Goal: Information Seeking & Learning: Learn about a topic

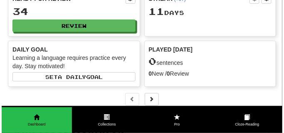
scroll to position [62, 0]
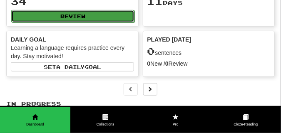
click at [93, 22] on button "Review" at bounding box center [72, 16] width 123 height 12
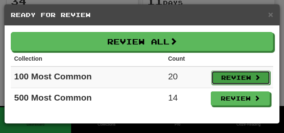
click at [230, 78] on button "Review" at bounding box center [241, 78] width 59 height 14
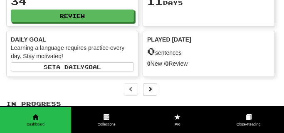
select select "**"
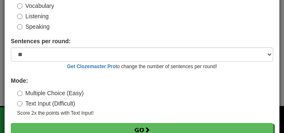
scroll to position [77, 0]
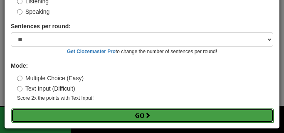
click at [110, 113] on button "Go" at bounding box center [142, 116] width 263 height 14
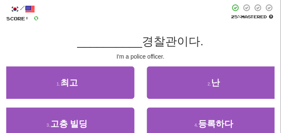
scroll to position [42, 0]
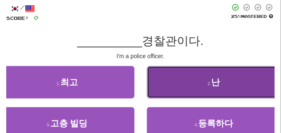
click at [195, 86] on button "2 . 난" at bounding box center [214, 82] width 135 height 32
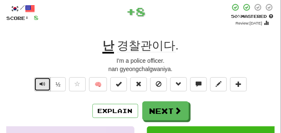
click at [46, 82] on button "Text-to-speech controls" at bounding box center [42, 84] width 17 height 14
click at [45, 82] on button "Text-to-speech controls" at bounding box center [42, 84] width 17 height 14
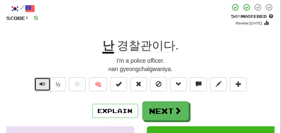
click at [45, 82] on button "Text-to-speech controls" at bounding box center [42, 84] width 17 height 14
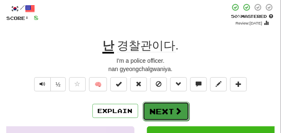
click at [161, 105] on button "Next" at bounding box center [166, 111] width 47 height 19
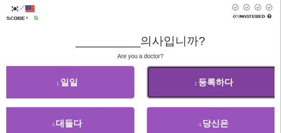
click at [184, 80] on button "2 . 등록하다" at bounding box center [214, 82] width 135 height 32
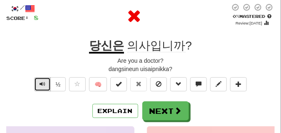
click at [40, 83] on span "Text-to-speech controls" at bounding box center [43, 84] width 6 height 6
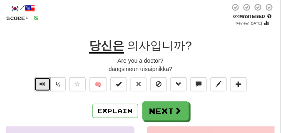
click at [40, 83] on span "Text-to-speech controls" at bounding box center [43, 84] width 6 height 6
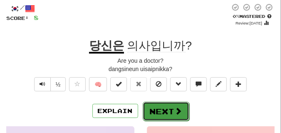
click at [161, 106] on button "Next" at bounding box center [166, 111] width 47 height 19
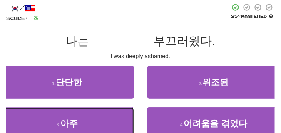
click at [64, 126] on span "아주" at bounding box center [68, 124] width 17 height 10
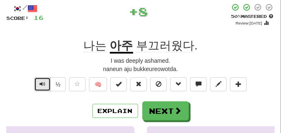
click at [40, 82] on span "Text-to-speech controls" at bounding box center [43, 84] width 6 height 6
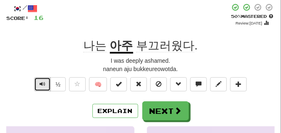
click at [40, 82] on span "Text-to-speech controls" at bounding box center [43, 84] width 6 height 6
click at [45, 87] on span "Text-to-speech controls" at bounding box center [43, 84] width 6 height 6
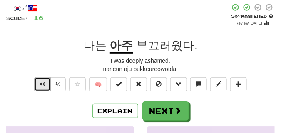
click at [45, 87] on span "Text-to-speech controls" at bounding box center [43, 84] width 6 height 6
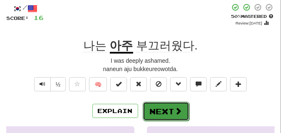
click at [166, 104] on button "Next" at bounding box center [166, 111] width 47 height 19
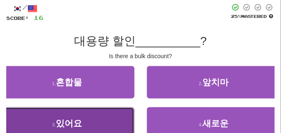
click at [81, 120] on span "있어요" at bounding box center [69, 124] width 26 height 10
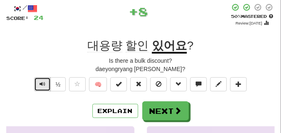
click at [45, 80] on button "Text-to-speech controls" at bounding box center [42, 84] width 17 height 14
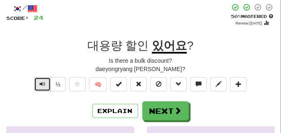
click at [42, 82] on span "Text-to-speech controls" at bounding box center [43, 84] width 6 height 6
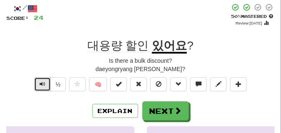
click at [42, 82] on span "Text-to-speech controls" at bounding box center [43, 84] width 6 height 6
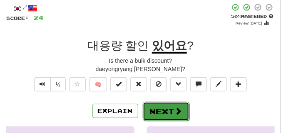
click at [160, 104] on button "Next" at bounding box center [166, 111] width 47 height 19
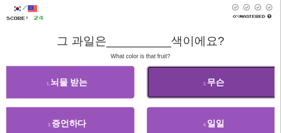
click at [165, 86] on button "2 . 무슨" at bounding box center [214, 82] width 135 height 32
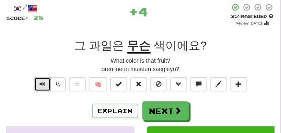
click at [44, 82] on span "Text-to-speech controls" at bounding box center [43, 84] width 6 height 6
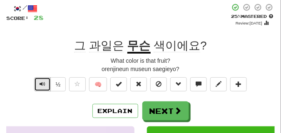
click at [44, 82] on span "Text-to-speech controls" at bounding box center [43, 84] width 6 height 6
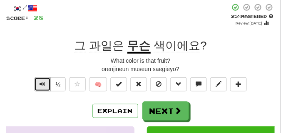
click at [44, 82] on span "Text-to-speech controls" at bounding box center [43, 84] width 6 height 6
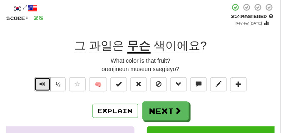
click at [44, 82] on span "Text-to-speech controls" at bounding box center [43, 84] width 6 height 6
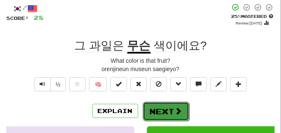
click at [160, 105] on button "Next" at bounding box center [166, 111] width 47 height 19
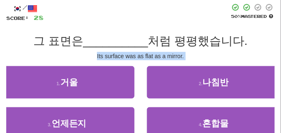
click at [69, 60] on div "/ Score: 28 50 % Mastered 그 표면은 __________ 처럼 평평했습니다. Its surface was as flat a…" at bounding box center [140, 85] width 269 height 164
click at [68, 59] on div "Its surface was as flat as a mirror." at bounding box center [140, 56] width 269 height 8
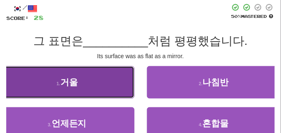
click at [59, 87] on button "1 . 거울" at bounding box center [67, 82] width 135 height 32
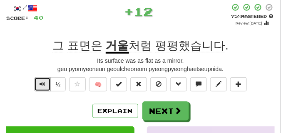
click at [42, 84] on span "Text-to-speech controls" at bounding box center [43, 84] width 6 height 6
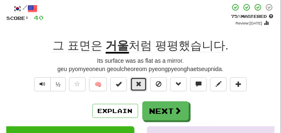
click at [145, 82] on button at bounding box center [138, 84] width 17 height 14
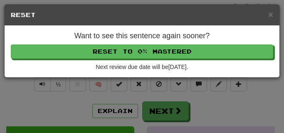
click at [128, 44] on div "Want to see this sentence again sooner? Reset to 0% Mastered Next review due da…" at bounding box center [142, 52] width 275 height 52
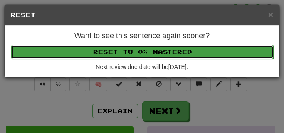
click at [127, 50] on button "Reset to 0% Mastered" at bounding box center [142, 52] width 263 height 14
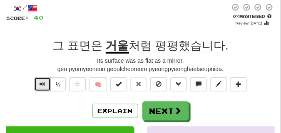
click at [44, 81] on span "Text-to-speech controls" at bounding box center [43, 84] width 6 height 6
click at [42, 83] on span "Text-to-speech controls" at bounding box center [43, 84] width 6 height 6
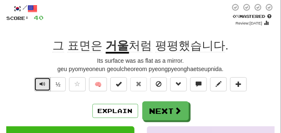
click at [42, 83] on span "Text-to-speech controls" at bounding box center [43, 84] width 6 height 6
click at [40, 84] on span "Text-to-speech controls" at bounding box center [43, 84] width 6 height 6
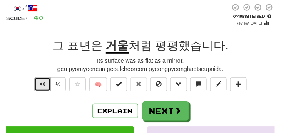
click at [40, 84] on span "Text-to-speech controls" at bounding box center [43, 84] width 6 height 6
click at [44, 83] on span "Text-to-speech controls" at bounding box center [43, 84] width 6 height 6
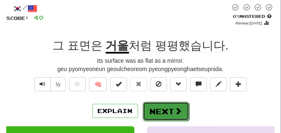
click at [174, 105] on button "Next" at bounding box center [166, 111] width 47 height 19
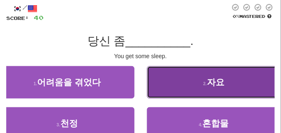
click at [155, 82] on button "2 . 자요" at bounding box center [214, 82] width 135 height 32
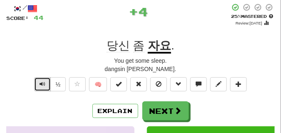
click at [47, 84] on button "Text-to-speech controls" at bounding box center [42, 84] width 17 height 14
click at [44, 85] on span "Text-to-speech controls" at bounding box center [43, 84] width 6 height 6
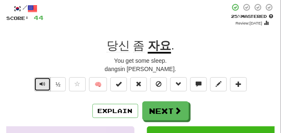
click at [44, 85] on span "Text-to-speech controls" at bounding box center [43, 84] width 6 height 6
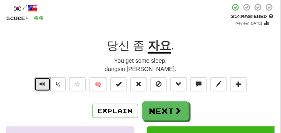
click at [44, 85] on span "Text-to-speech controls" at bounding box center [43, 84] width 6 height 6
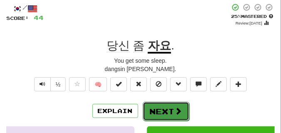
click at [156, 106] on button "Next" at bounding box center [166, 111] width 47 height 19
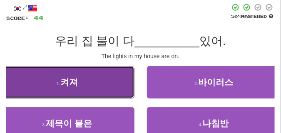
click at [60, 87] on button "1 . 켜져" at bounding box center [67, 82] width 135 height 32
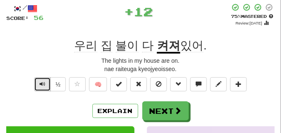
click at [44, 84] on span "Text-to-speech controls" at bounding box center [43, 84] width 6 height 6
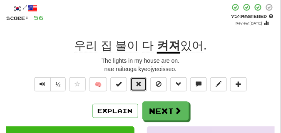
click at [139, 86] on span at bounding box center [139, 84] width 6 height 6
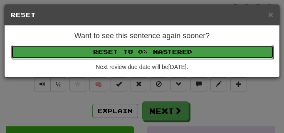
click at [132, 57] on button "Reset to 0% Mastered" at bounding box center [142, 52] width 263 height 14
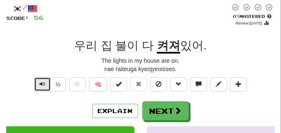
click at [49, 82] on button "Text-to-speech controls" at bounding box center [42, 84] width 17 height 14
click at [44, 82] on span "Text-to-speech controls" at bounding box center [43, 84] width 6 height 6
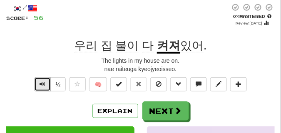
click at [44, 82] on span "Text-to-speech controls" at bounding box center [43, 84] width 6 height 6
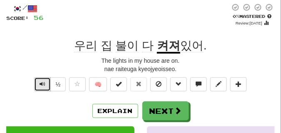
click at [44, 82] on span "Text-to-speech controls" at bounding box center [43, 84] width 6 height 6
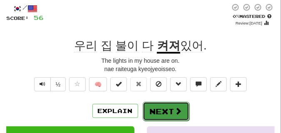
click at [166, 104] on button "Next" at bounding box center [166, 111] width 47 height 19
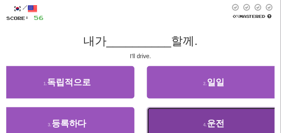
click at [168, 120] on button "4 . 운전" at bounding box center [214, 123] width 135 height 32
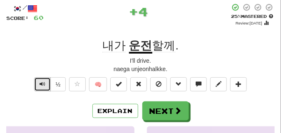
click at [41, 84] on span "Text-to-speech controls" at bounding box center [43, 84] width 6 height 6
click at [42, 84] on span "Text-to-speech controls" at bounding box center [43, 84] width 6 height 6
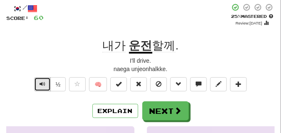
click at [42, 84] on span "Text-to-speech controls" at bounding box center [43, 84] width 6 height 6
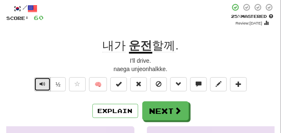
click at [42, 84] on span "Text-to-speech controls" at bounding box center [43, 84] width 6 height 6
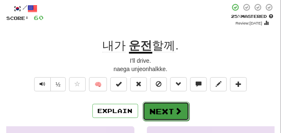
click at [157, 104] on button "Next" at bounding box center [166, 111] width 47 height 19
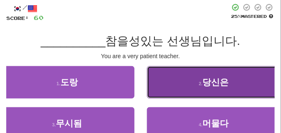
click at [179, 88] on button "2 . 당신은" at bounding box center [214, 82] width 135 height 32
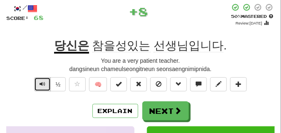
click at [46, 82] on button "Text-to-speech controls" at bounding box center [42, 84] width 17 height 14
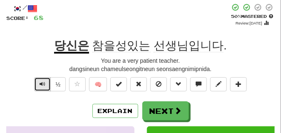
click at [46, 82] on button "Text-to-speech controls" at bounding box center [42, 84] width 17 height 14
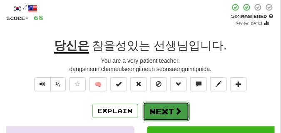
click at [160, 112] on button "Next" at bounding box center [166, 111] width 47 height 19
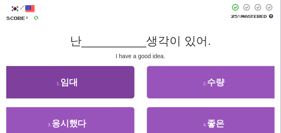
scroll to position [42, 0]
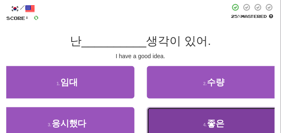
click at [177, 119] on button "4 . 좋은" at bounding box center [214, 123] width 135 height 32
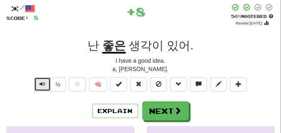
click at [42, 85] on span "Text-to-speech controls" at bounding box center [43, 84] width 6 height 6
click at [43, 82] on span "Text-to-speech controls" at bounding box center [43, 84] width 6 height 6
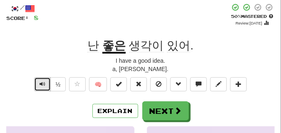
click at [43, 82] on span "Text-to-speech controls" at bounding box center [43, 84] width 6 height 6
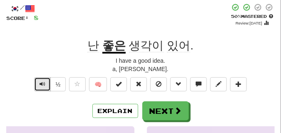
click at [43, 82] on span "Text-to-speech controls" at bounding box center [43, 84] width 6 height 6
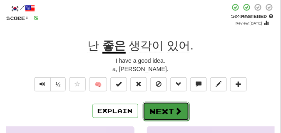
click at [156, 104] on button "Next" at bounding box center [166, 111] width 47 height 19
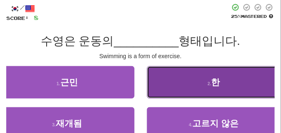
click at [172, 77] on button "2 . 한" at bounding box center [214, 82] width 135 height 32
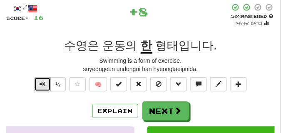
click at [40, 84] on span "Text-to-speech controls" at bounding box center [43, 84] width 6 height 6
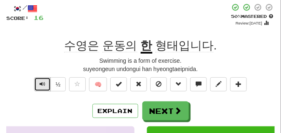
click at [40, 84] on span "Text-to-speech controls" at bounding box center [43, 84] width 6 height 6
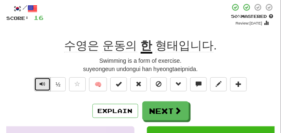
click at [40, 84] on span "Text-to-speech controls" at bounding box center [43, 84] width 6 height 6
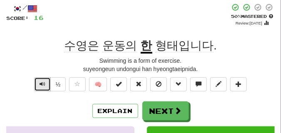
click at [40, 84] on span "Text-to-speech controls" at bounding box center [43, 84] width 6 height 6
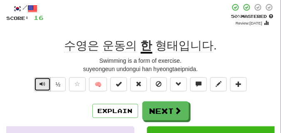
click at [40, 84] on span "Text-to-speech controls" at bounding box center [43, 84] width 6 height 6
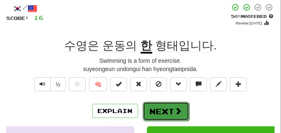
click at [160, 108] on button "Next" at bounding box center [166, 111] width 47 height 19
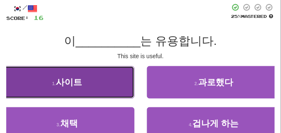
click at [57, 88] on button "1 . 사이트" at bounding box center [67, 82] width 135 height 32
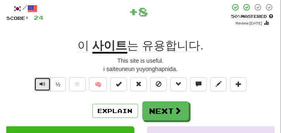
click at [44, 81] on span "Text-to-speech controls" at bounding box center [43, 84] width 6 height 6
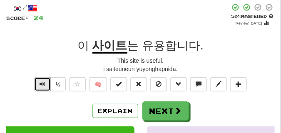
click at [44, 81] on span "Text-to-speech controls" at bounding box center [43, 84] width 6 height 6
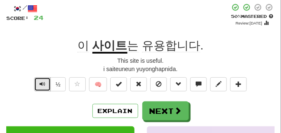
click at [44, 81] on span "Text-to-speech controls" at bounding box center [43, 84] width 6 height 6
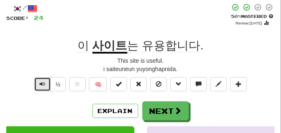
click at [44, 81] on span "Text-to-speech controls" at bounding box center [43, 84] width 6 height 6
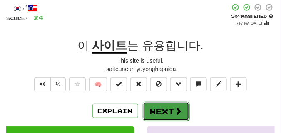
click at [158, 104] on button "Next" at bounding box center [166, 111] width 47 height 19
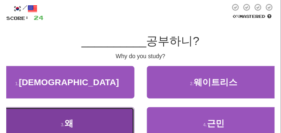
click at [57, 114] on button "3 . 왜" at bounding box center [67, 123] width 135 height 32
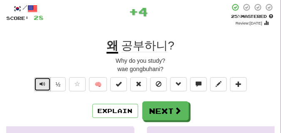
click at [42, 82] on span "Text-to-speech controls" at bounding box center [43, 84] width 6 height 6
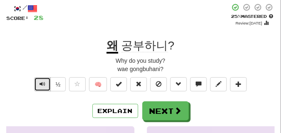
click at [42, 82] on span "Text-to-speech controls" at bounding box center [43, 84] width 6 height 6
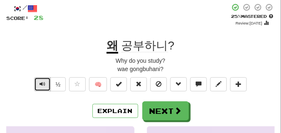
click at [42, 82] on span "Text-to-speech controls" at bounding box center [43, 84] width 6 height 6
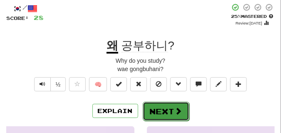
click at [163, 106] on button "Next" at bounding box center [166, 111] width 47 height 19
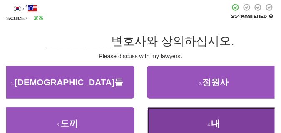
click at [165, 115] on button "4 . 내" at bounding box center [214, 123] width 135 height 32
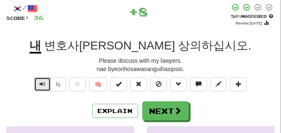
click at [44, 82] on span "Text-to-speech controls" at bounding box center [43, 84] width 6 height 6
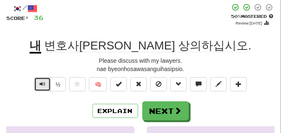
click at [43, 87] on button "Text-to-speech controls" at bounding box center [42, 84] width 17 height 14
click at [43, 87] on span "Text-to-speech controls" at bounding box center [43, 84] width 6 height 6
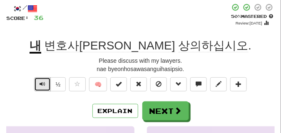
click at [43, 87] on span "Text-to-speech controls" at bounding box center [43, 84] width 6 height 6
click at [42, 87] on span "Text-to-speech controls" at bounding box center [43, 84] width 6 height 6
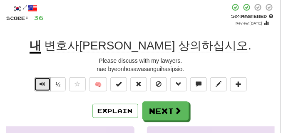
click at [42, 87] on span "Text-to-speech controls" at bounding box center [43, 84] width 6 height 6
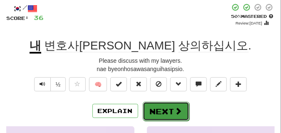
click at [162, 105] on button "Next" at bounding box center [166, 111] width 47 height 19
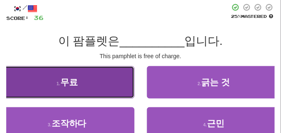
click at [74, 80] on span "무료" at bounding box center [68, 82] width 17 height 10
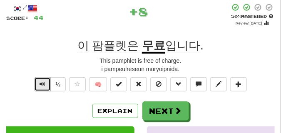
click at [40, 85] on span "Text-to-speech controls" at bounding box center [43, 84] width 6 height 6
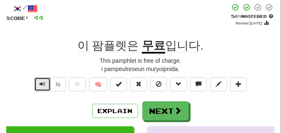
click at [40, 85] on span "Text-to-speech controls" at bounding box center [43, 84] width 6 height 6
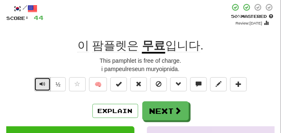
click at [40, 85] on span "Text-to-speech controls" at bounding box center [43, 84] width 6 height 6
click at [44, 81] on span "Text-to-speech controls" at bounding box center [43, 84] width 6 height 6
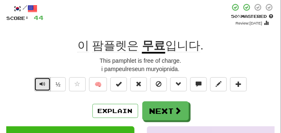
click at [44, 81] on span "Text-to-speech controls" at bounding box center [43, 84] width 6 height 6
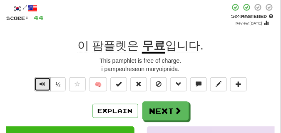
click at [44, 81] on span "Text-to-speech controls" at bounding box center [43, 84] width 6 height 6
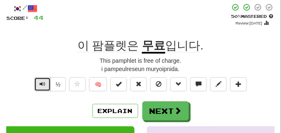
click at [44, 81] on span "Text-to-speech controls" at bounding box center [43, 84] width 6 height 6
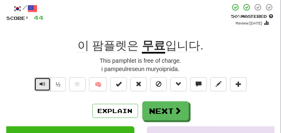
click at [44, 81] on span "Text-to-speech controls" at bounding box center [43, 84] width 6 height 6
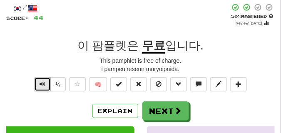
click at [44, 81] on span "Text-to-speech controls" at bounding box center [43, 84] width 6 height 6
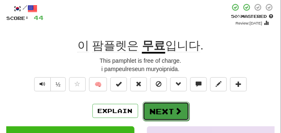
click at [157, 105] on button "Next" at bounding box center [166, 111] width 47 height 19
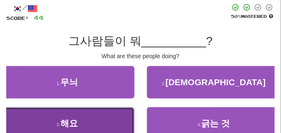
click at [87, 112] on button "3 . 해요" at bounding box center [67, 123] width 135 height 32
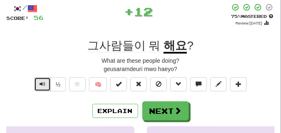
click at [44, 84] on span "Text-to-speech controls" at bounding box center [43, 84] width 6 height 6
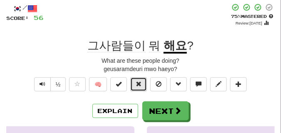
click at [142, 87] on button at bounding box center [138, 84] width 17 height 14
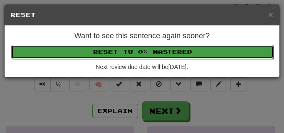
click at [138, 57] on button "Reset to 0% Mastered" at bounding box center [142, 52] width 263 height 14
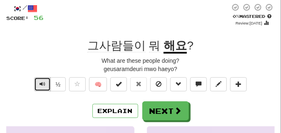
click at [41, 80] on button "Text-to-speech controls" at bounding box center [42, 84] width 17 height 14
click at [42, 84] on span "Text-to-speech controls" at bounding box center [43, 84] width 6 height 6
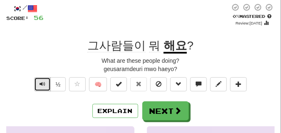
click at [42, 84] on span "Text-to-speech controls" at bounding box center [43, 84] width 6 height 6
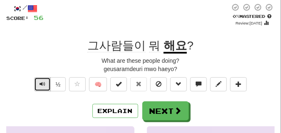
click at [42, 84] on span "Text-to-speech controls" at bounding box center [43, 84] width 6 height 6
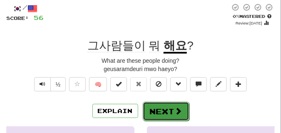
click at [155, 105] on button "Next" at bounding box center [166, 111] width 47 height 19
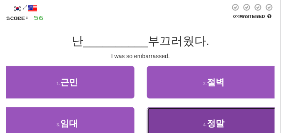
click at [186, 121] on button "4 . 정말" at bounding box center [214, 123] width 135 height 32
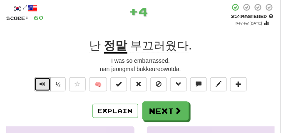
click at [41, 81] on span "Text-to-speech controls" at bounding box center [43, 84] width 6 height 6
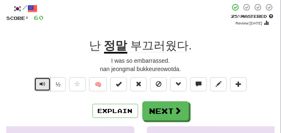
click at [44, 82] on span "Text-to-speech controls" at bounding box center [43, 84] width 6 height 6
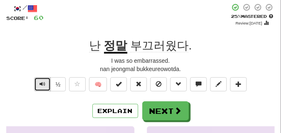
click at [44, 82] on span "Text-to-speech controls" at bounding box center [43, 84] width 6 height 6
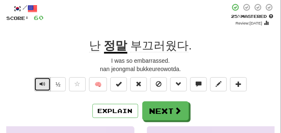
click at [44, 82] on span "Text-to-speech controls" at bounding box center [43, 84] width 6 height 6
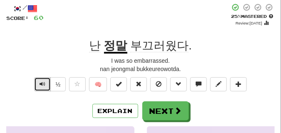
click at [44, 82] on span "Text-to-speech controls" at bounding box center [43, 84] width 6 height 6
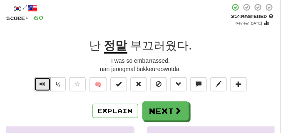
click at [44, 82] on span "Text-to-speech controls" at bounding box center [43, 84] width 6 height 6
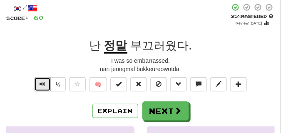
click at [44, 82] on span "Text-to-speech controls" at bounding box center [43, 84] width 6 height 6
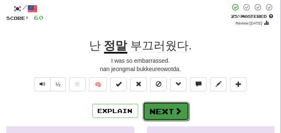
click at [161, 105] on button "Next" at bounding box center [166, 111] width 47 height 19
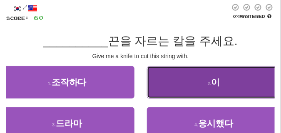
click at [178, 86] on button "2 . 이" at bounding box center [214, 82] width 135 height 32
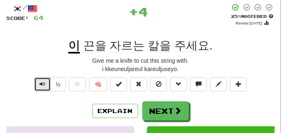
click at [40, 87] on span "Text-to-speech controls" at bounding box center [43, 84] width 6 height 6
click at [40, 86] on span "Text-to-speech controls" at bounding box center [43, 84] width 6 height 6
click at [38, 86] on button "Text-to-speech controls" at bounding box center [42, 84] width 17 height 14
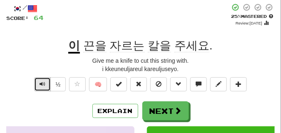
click at [38, 86] on button "Text-to-speech controls" at bounding box center [42, 84] width 17 height 14
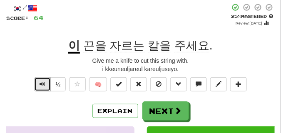
click at [38, 86] on button "Text-to-speech controls" at bounding box center [42, 84] width 17 height 14
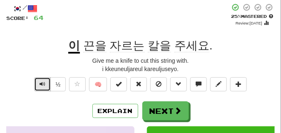
click at [38, 86] on button "Text-to-speech controls" at bounding box center [42, 84] width 17 height 14
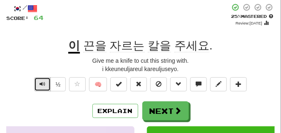
click at [38, 86] on button "Text-to-speech controls" at bounding box center [42, 84] width 17 height 14
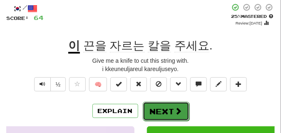
click at [159, 104] on button "Next" at bounding box center [166, 111] width 47 height 19
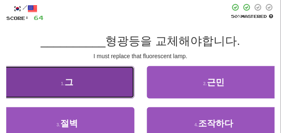
click at [106, 80] on button "1 . 그" at bounding box center [67, 82] width 135 height 32
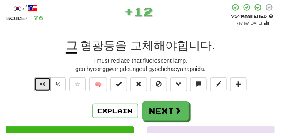
click at [40, 83] on span "Text-to-speech controls" at bounding box center [43, 84] width 6 height 6
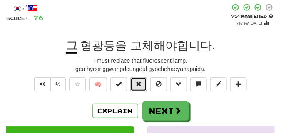
click at [143, 83] on button at bounding box center [138, 84] width 17 height 14
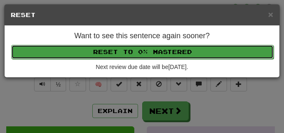
click at [142, 58] on button "Reset to 0% Mastered" at bounding box center [142, 52] width 263 height 14
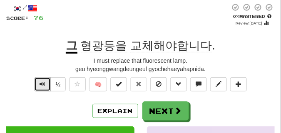
click at [44, 84] on span "Text-to-speech controls" at bounding box center [43, 84] width 6 height 6
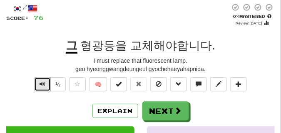
click at [44, 84] on span "Text-to-speech controls" at bounding box center [43, 84] width 6 height 6
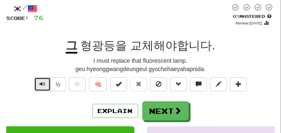
click at [44, 84] on span "Text-to-speech controls" at bounding box center [43, 84] width 6 height 6
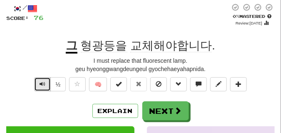
click at [44, 84] on span "Text-to-speech controls" at bounding box center [43, 84] width 6 height 6
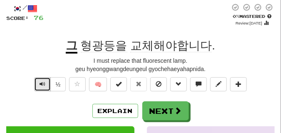
click at [44, 84] on span "Text-to-speech controls" at bounding box center [43, 84] width 6 height 6
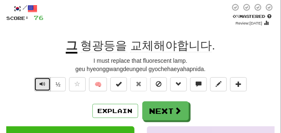
click at [44, 84] on span "Text-to-speech controls" at bounding box center [43, 84] width 6 height 6
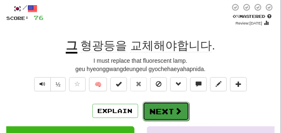
click at [173, 105] on button "Next" at bounding box center [166, 111] width 47 height 19
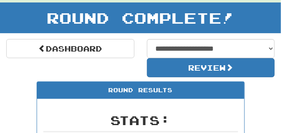
scroll to position [37, 0]
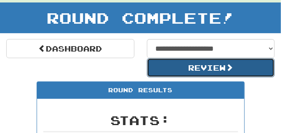
click at [188, 69] on button "Review" at bounding box center [211, 67] width 128 height 19
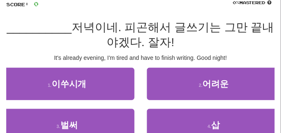
scroll to position [62, 0]
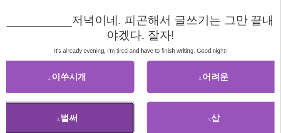
click at [90, 113] on button "3 . 벌써" at bounding box center [67, 118] width 135 height 32
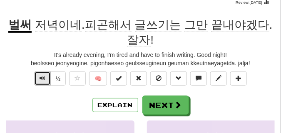
click at [41, 77] on span "Text-to-speech controls" at bounding box center [43, 78] width 6 height 6
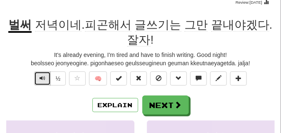
click at [42, 77] on span "Text-to-speech controls" at bounding box center [43, 78] width 6 height 6
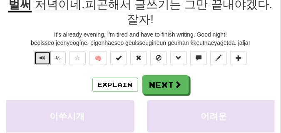
scroll to position [83, 0]
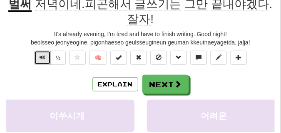
click at [41, 62] on button "Text-to-speech controls" at bounding box center [42, 58] width 17 height 14
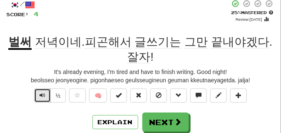
scroll to position [42, 0]
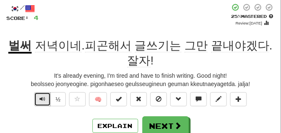
click at [40, 99] on span "Text-to-speech controls" at bounding box center [43, 99] width 6 height 6
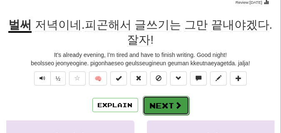
click at [155, 100] on button "Next" at bounding box center [166, 105] width 47 height 19
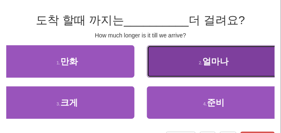
click at [210, 65] on span "얼마나" at bounding box center [216, 62] width 26 height 10
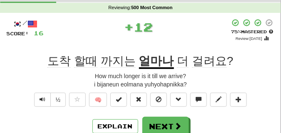
scroll to position [21, 0]
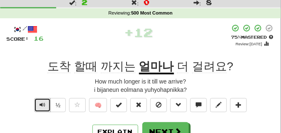
click at [47, 105] on button "Text-to-speech controls" at bounding box center [42, 105] width 17 height 14
click at [41, 105] on span "Text-to-speech controls" at bounding box center [43, 105] width 6 height 6
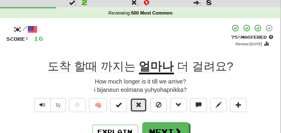
click at [138, 107] on span at bounding box center [139, 105] width 6 height 6
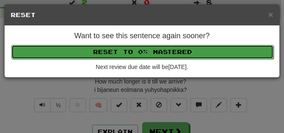
click at [134, 58] on button "Reset to 0% Mastered" at bounding box center [142, 52] width 263 height 14
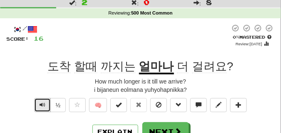
click at [40, 104] on span "Text-to-speech controls" at bounding box center [43, 105] width 6 height 6
click at [40, 103] on span "Text-to-speech controls" at bounding box center [43, 105] width 6 height 6
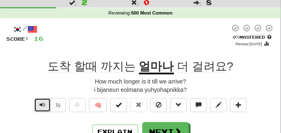
click at [40, 103] on span "Text-to-speech controls" at bounding box center [43, 105] width 6 height 6
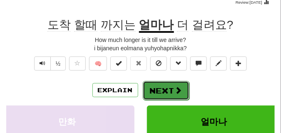
click at [165, 83] on button "Next" at bounding box center [166, 90] width 47 height 19
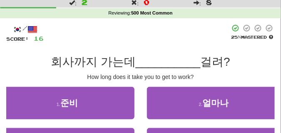
scroll to position [42, 0]
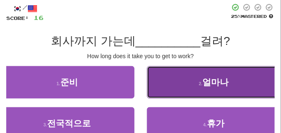
click at [170, 89] on button "2 . 얼마나" at bounding box center [214, 82] width 135 height 32
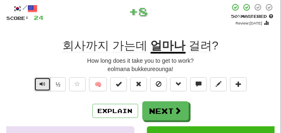
click at [46, 83] on button "Text-to-speech controls" at bounding box center [42, 84] width 17 height 14
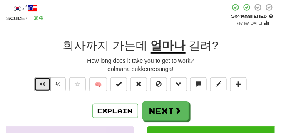
click at [46, 83] on button "Text-to-speech controls" at bounding box center [42, 84] width 17 height 14
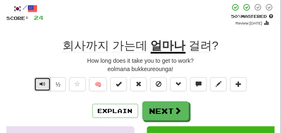
click at [46, 83] on button "Text-to-speech controls" at bounding box center [42, 84] width 17 height 14
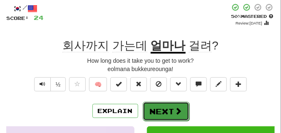
click at [154, 107] on button "Next" at bounding box center [166, 111] width 47 height 19
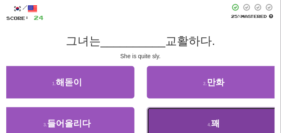
click at [206, 125] on button "4 . 꽤" at bounding box center [214, 123] width 135 height 32
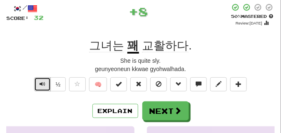
click at [44, 86] on span "Text-to-speech controls" at bounding box center [43, 84] width 6 height 6
click at [42, 83] on span "Text-to-speech controls" at bounding box center [43, 84] width 6 height 6
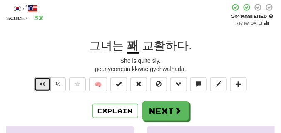
click at [42, 82] on span "Text-to-speech controls" at bounding box center [43, 84] width 6 height 6
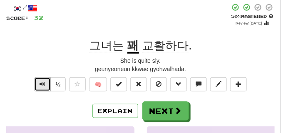
click at [42, 82] on span "Text-to-speech controls" at bounding box center [43, 84] width 6 height 6
click at [41, 83] on span "Text-to-speech controls" at bounding box center [43, 84] width 6 height 6
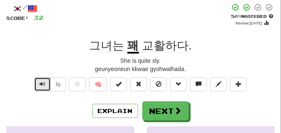
click at [41, 83] on span "Text-to-speech controls" at bounding box center [43, 84] width 6 height 6
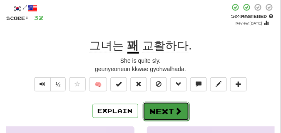
click at [170, 103] on button "Next" at bounding box center [166, 111] width 47 height 19
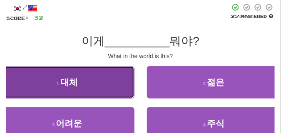
click at [57, 85] on small "1 ." at bounding box center [59, 83] width 4 height 5
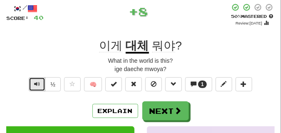
click at [41, 81] on button "Text-to-speech controls" at bounding box center [37, 84] width 17 height 14
click at [37, 81] on span "Text-to-speech controls" at bounding box center [37, 84] width 6 height 6
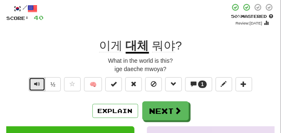
click at [37, 81] on span "Text-to-speech controls" at bounding box center [37, 84] width 6 height 6
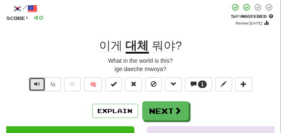
click at [37, 81] on span "Text-to-speech controls" at bounding box center [37, 84] width 6 height 6
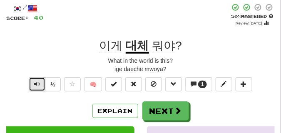
click at [37, 81] on span "Text-to-speech controls" at bounding box center [37, 84] width 6 height 6
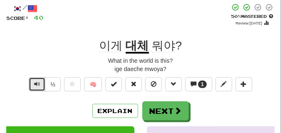
click at [37, 81] on span "Text-to-speech controls" at bounding box center [37, 84] width 6 height 6
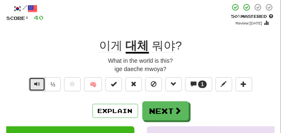
click at [37, 81] on span "Text-to-speech controls" at bounding box center [37, 84] width 6 height 6
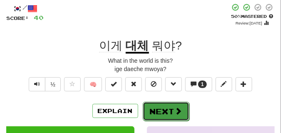
click at [160, 108] on button "Next" at bounding box center [166, 111] width 47 height 19
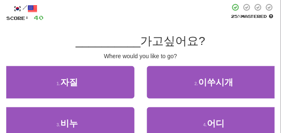
drag, startPoint x: 73, startPoint y: 59, endPoint x: 69, endPoint y: 53, distance: 6.6
click at [69, 53] on div "Where would you like to go?" at bounding box center [140, 56] width 269 height 8
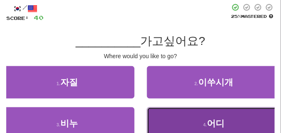
click at [172, 114] on button "4 . 어디" at bounding box center [214, 123] width 135 height 32
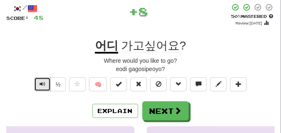
click at [45, 85] on span "Text-to-speech controls" at bounding box center [43, 84] width 6 height 6
click at [44, 85] on span "Text-to-speech controls" at bounding box center [43, 84] width 6 height 6
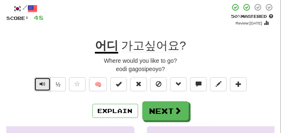
click at [44, 85] on span "Text-to-speech controls" at bounding box center [43, 84] width 6 height 6
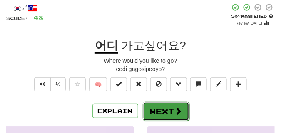
click at [161, 107] on button "Next" at bounding box center [166, 111] width 47 height 19
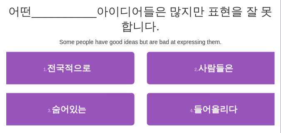
scroll to position [83, 0]
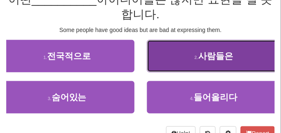
click at [159, 60] on button "2 . 사람들은" at bounding box center [214, 56] width 135 height 32
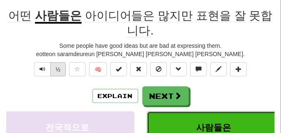
scroll to position [46, 0]
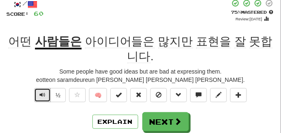
click at [40, 97] on span "Text-to-speech controls" at bounding box center [43, 95] width 6 height 6
click at [40, 95] on span "Text-to-speech controls" at bounding box center [43, 95] width 6 height 6
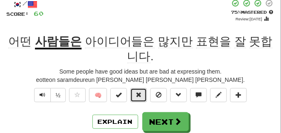
click at [140, 97] on span at bounding box center [139, 95] width 6 height 6
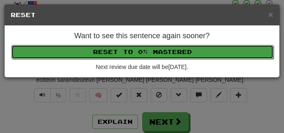
click at [135, 52] on button "Reset to 0% Mastered" at bounding box center [142, 52] width 263 height 14
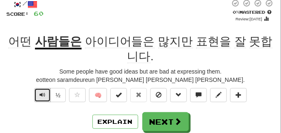
click at [41, 94] on span "Text-to-speech controls" at bounding box center [43, 95] width 6 height 6
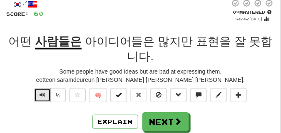
click at [41, 94] on span "Text-to-speech controls" at bounding box center [43, 95] width 6 height 6
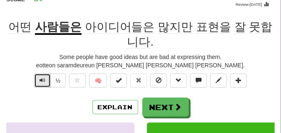
scroll to position [67, 0]
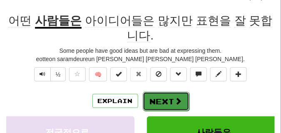
click at [161, 94] on button "Next" at bounding box center [166, 101] width 47 height 19
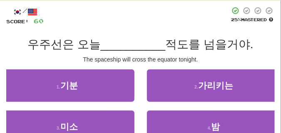
scroll to position [46, 0]
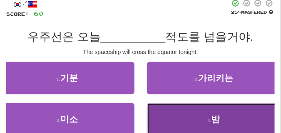
click at [184, 112] on button "4 . 밤" at bounding box center [214, 119] width 135 height 32
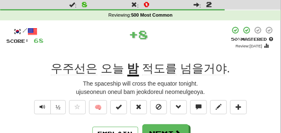
scroll to position [25, 0]
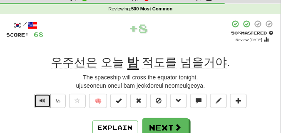
click at [41, 101] on span "Text-to-speech controls" at bounding box center [43, 101] width 6 height 6
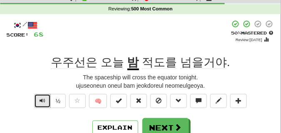
click at [41, 101] on span "Text-to-speech controls" at bounding box center [43, 101] width 6 height 6
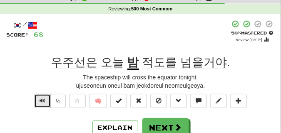
click at [41, 101] on span "Text-to-speech controls" at bounding box center [43, 101] width 6 height 6
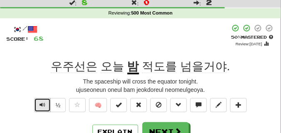
scroll to position [42, 0]
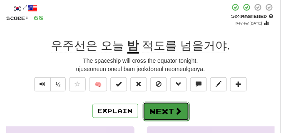
click at [154, 107] on button "Next" at bounding box center [166, 111] width 47 height 19
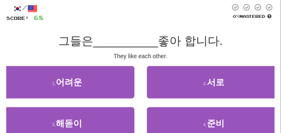
click at [28, 52] on div "They like each other." at bounding box center [140, 56] width 269 height 8
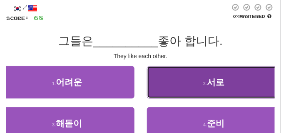
click at [172, 77] on button "2 . 서로" at bounding box center [214, 82] width 135 height 32
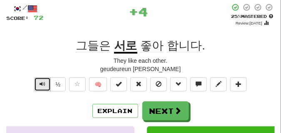
click at [37, 85] on button "Text-to-speech controls" at bounding box center [42, 84] width 17 height 14
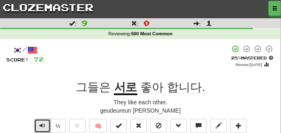
scroll to position [21, 0]
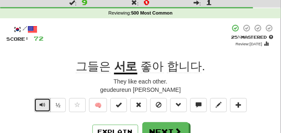
click at [42, 102] on span "Text-to-speech controls" at bounding box center [43, 105] width 6 height 6
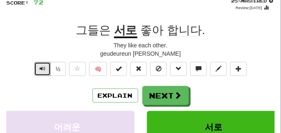
scroll to position [62, 0]
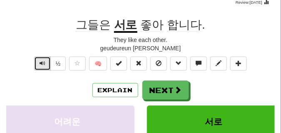
click at [42, 63] on span "Text-to-speech controls" at bounding box center [43, 63] width 6 height 6
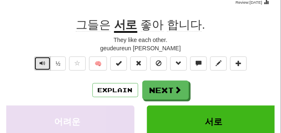
click at [42, 63] on span "Text-to-speech controls" at bounding box center [43, 63] width 6 height 6
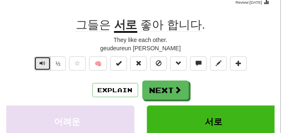
click at [42, 63] on span "Text-to-speech controls" at bounding box center [43, 63] width 6 height 6
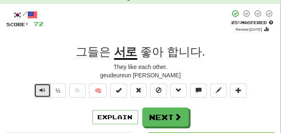
scroll to position [42, 0]
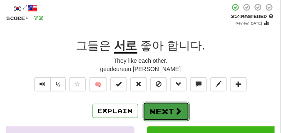
click at [161, 107] on button "Next" at bounding box center [166, 111] width 47 height 19
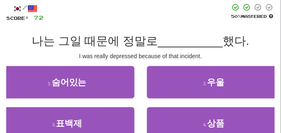
click at [51, 58] on div "I was really depressed because of that incident." at bounding box center [140, 56] width 269 height 8
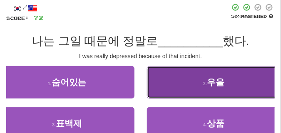
click at [187, 87] on button "2 . 우울" at bounding box center [214, 82] width 135 height 32
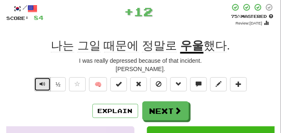
click at [43, 81] on span "Text-to-speech controls" at bounding box center [43, 84] width 6 height 6
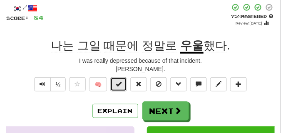
click at [120, 82] on span at bounding box center [119, 84] width 6 height 6
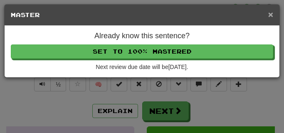
click at [272, 14] on span "×" at bounding box center [271, 15] width 5 height 10
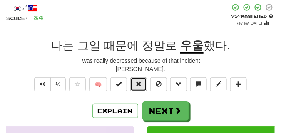
click at [142, 87] on button at bounding box center [138, 84] width 17 height 14
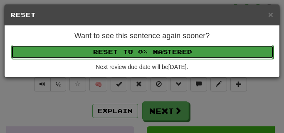
click at [133, 53] on button "Reset to 0% Mastered" at bounding box center [142, 52] width 263 height 14
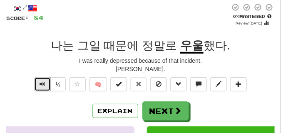
click at [39, 87] on button "Text-to-speech controls" at bounding box center [42, 84] width 17 height 14
click at [43, 86] on span "Text-to-speech controls" at bounding box center [43, 84] width 6 height 6
click at [42, 86] on span "Text-to-speech controls" at bounding box center [43, 84] width 6 height 6
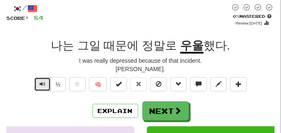
click at [42, 86] on span "Text-to-speech controls" at bounding box center [43, 84] width 6 height 6
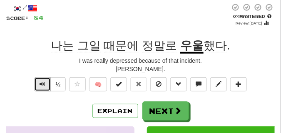
click at [42, 86] on span "Text-to-speech controls" at bounding box center [43, 84] width 6 height 6
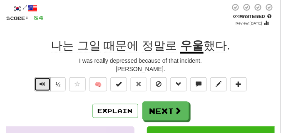
click at [42, 86] on span "Text-to-speech controls" at bounding box center [43, 84] width 6 height 6
click at [42, 82] on span "Text-to-speech controls" at bounding box center [43, 84] width 6 height 6
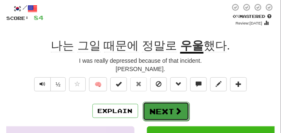
click at [169, 110] on button "Next" at bounding box center [166, 111] width 47 height 19
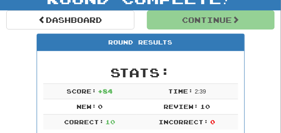
scroll to position [78, 0]
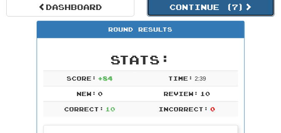
click at [203, 10] on button "Continue ( 7 )" at bounding box center [211, 7] width 128 height 19
